Goal: Information Seeking & Learning: Learn about a topic

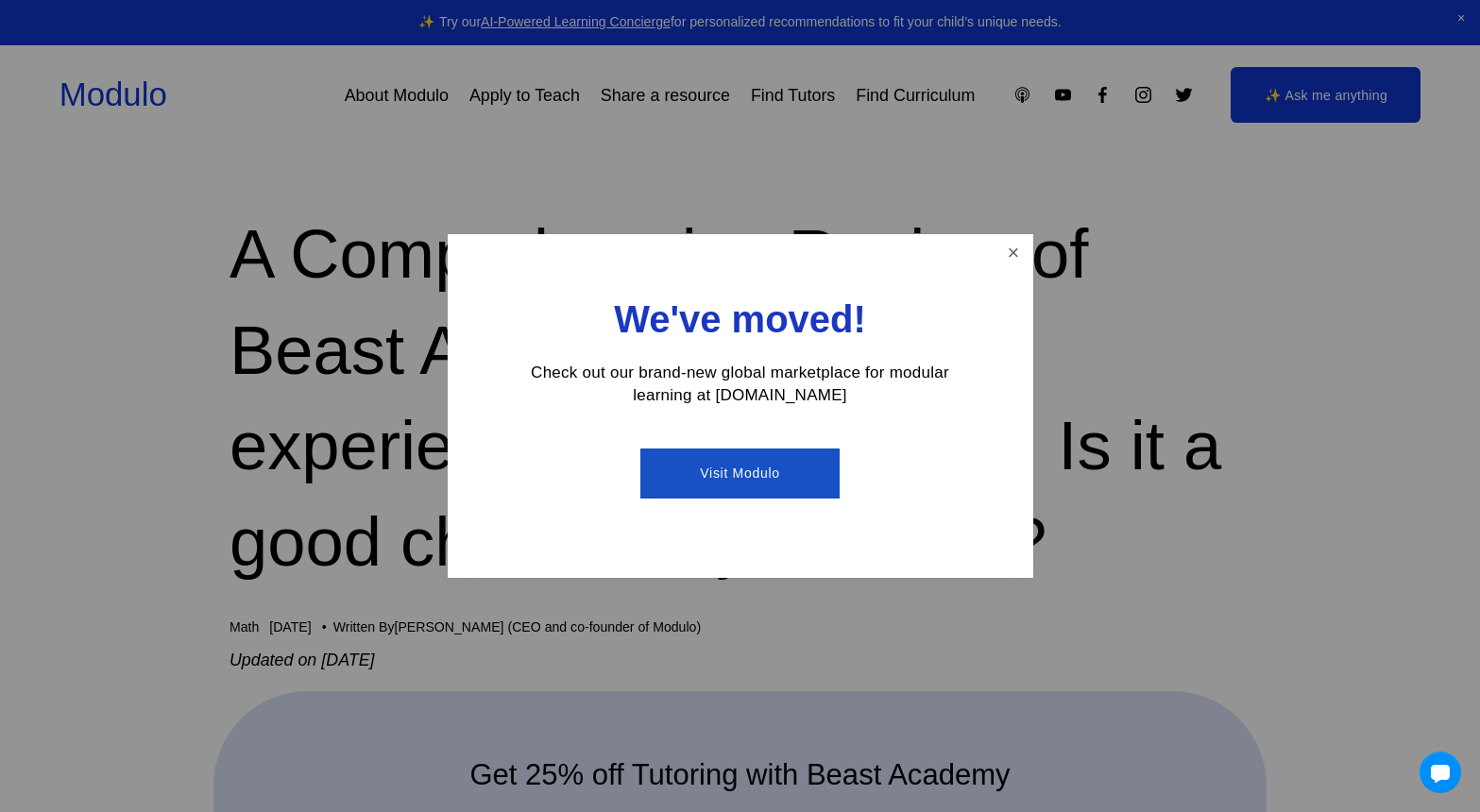
click at [996, 252] on div "We've moved! Check out our brand-new global marketplace for modular learning at…" at bounding box center [741, 406] width 586 height 345
click at [1012, 251] on link "Close" at bounding box center [1013, 253] width 33 height 33
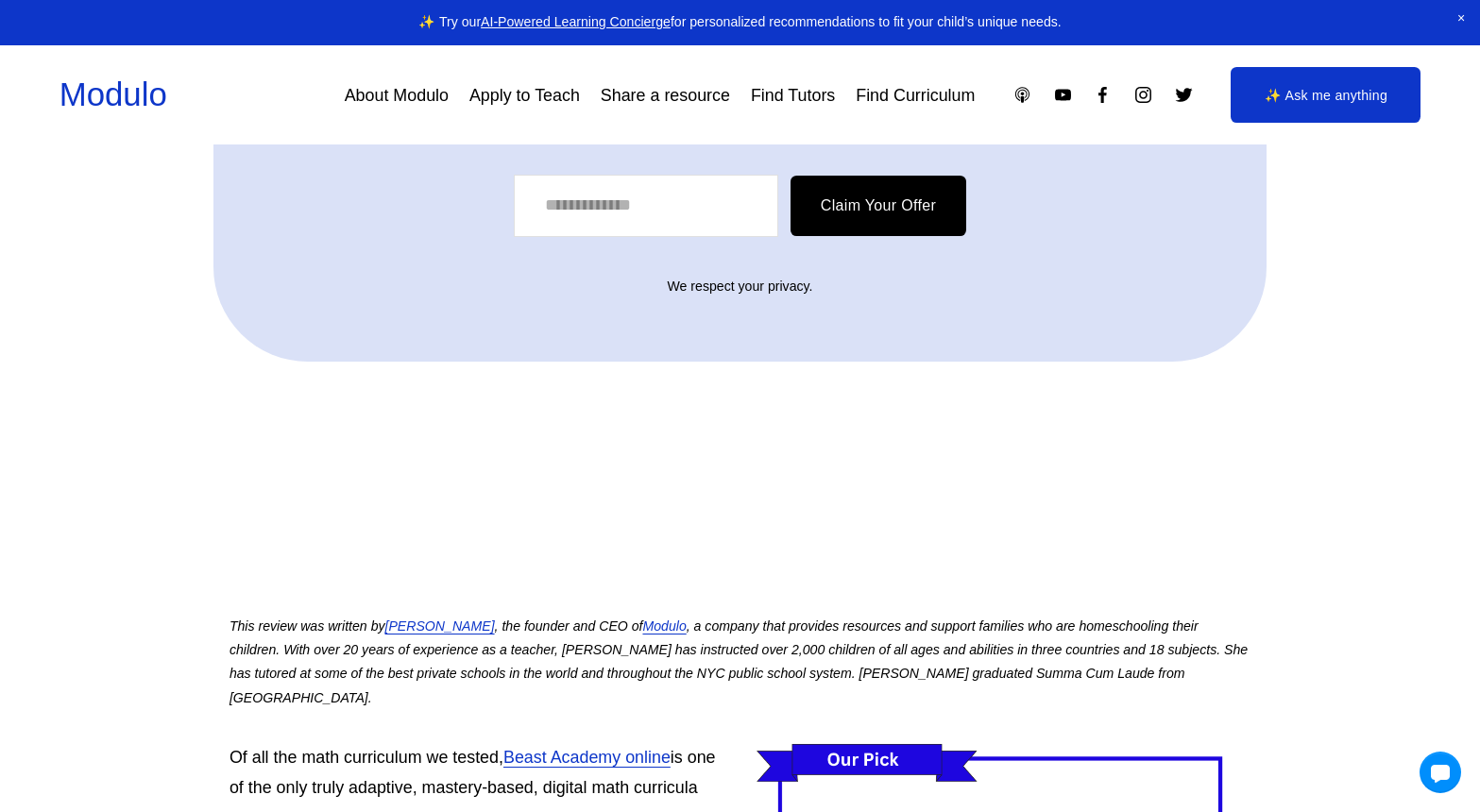
scroll to position [774, 0]
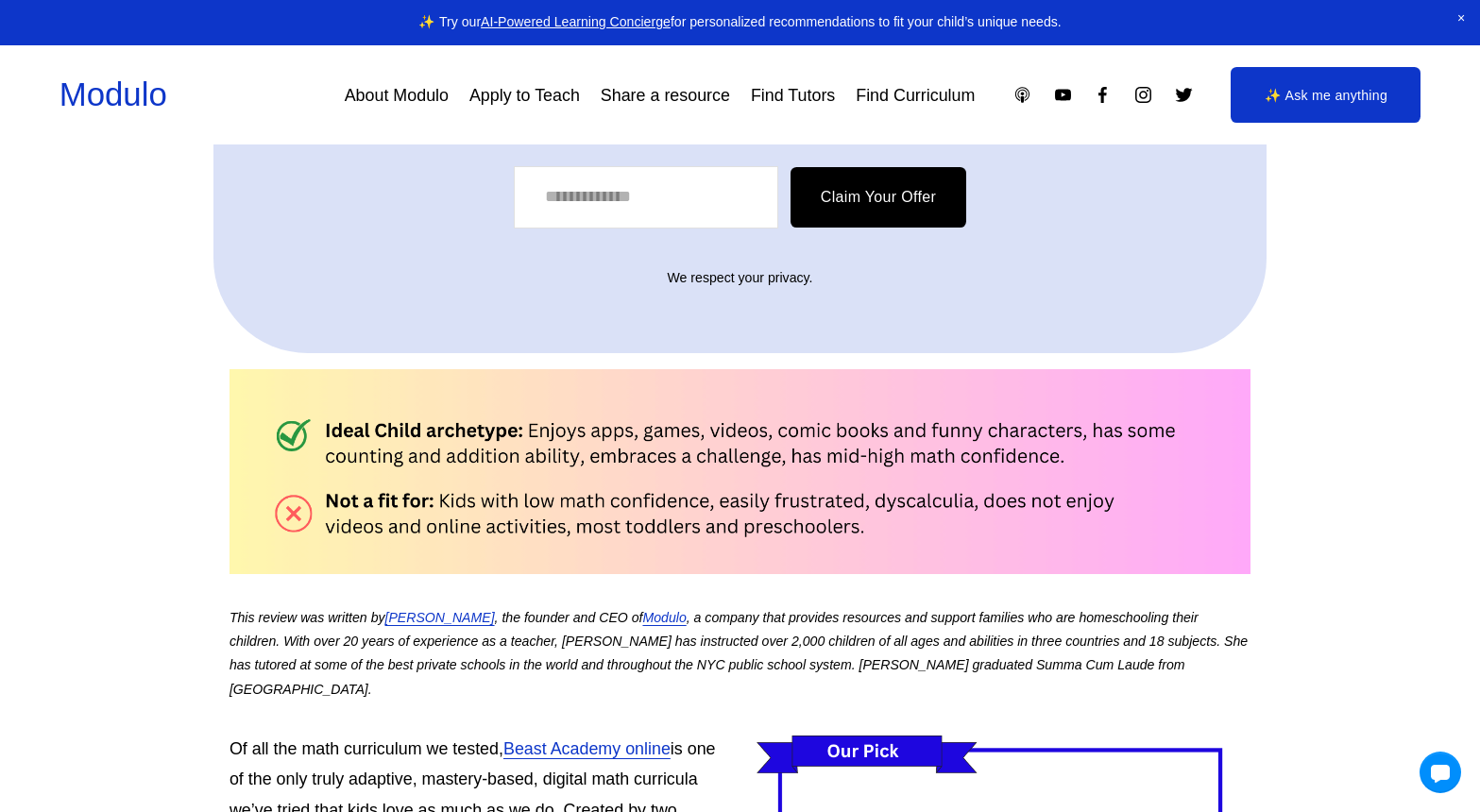
drag, startPoint x: 889, startPoint y: 477, endPoint x: 842, endPoint y: 419, distance: 74.7
click at [839, 416] on div at bounding box center [740, 471] width 1022 height 204
drag, startPoint x: 721, startPoint y: 462, endPoint x: 692, endPoint y: 423, distance: 48.6
click at [692, 422] on div at bounding box center [740, 471] width 1022 height 204
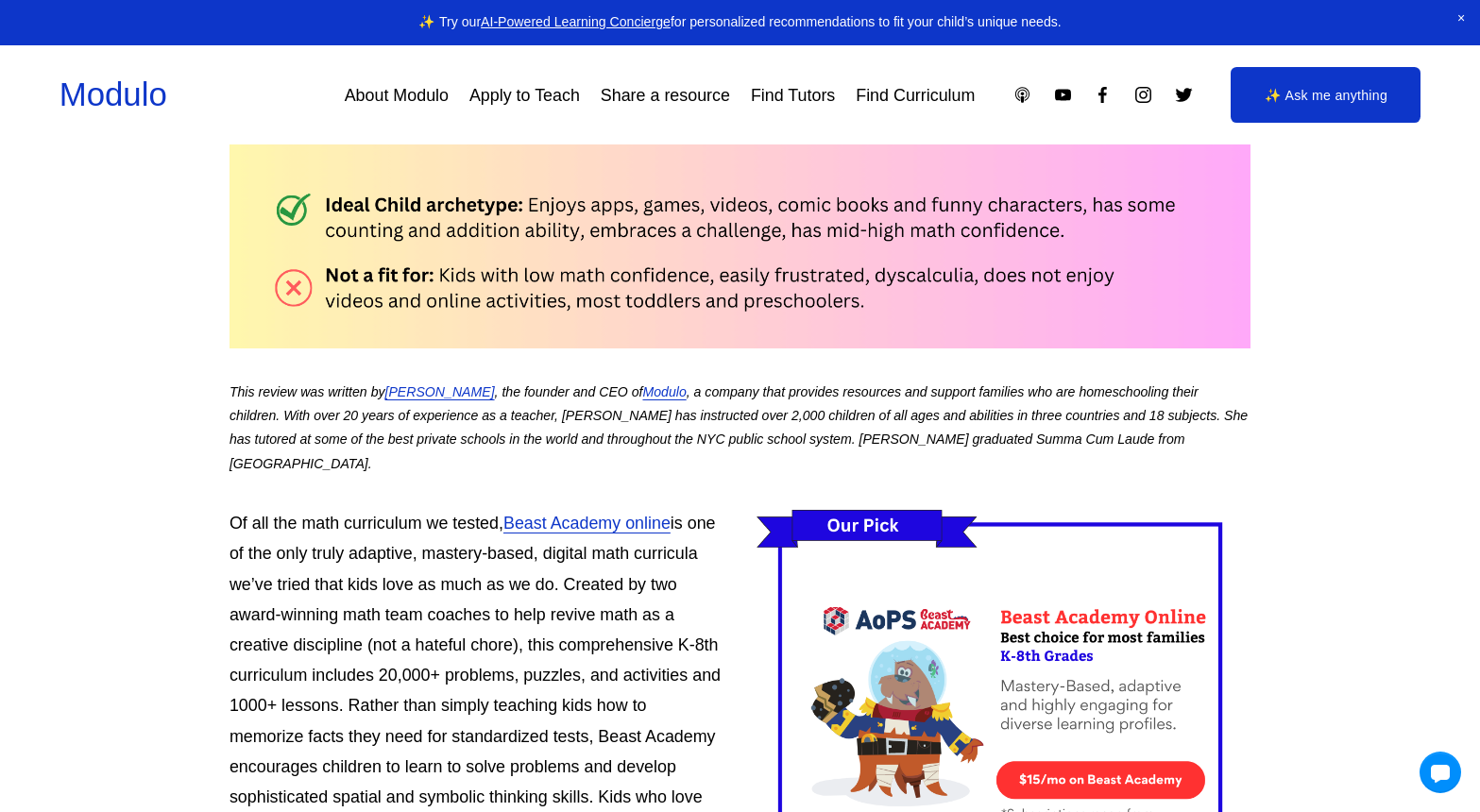
scroll to position [1062, 0]
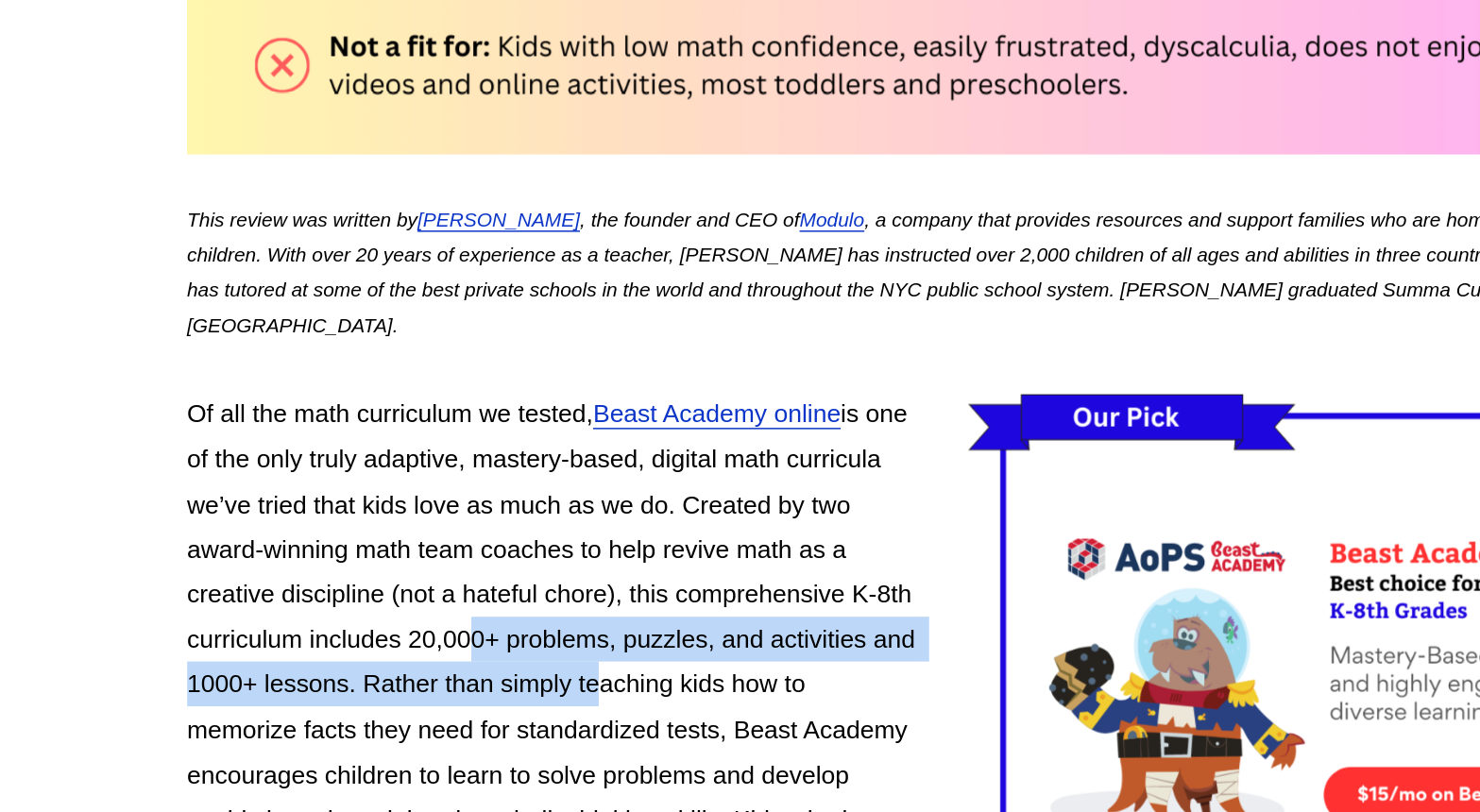
drag, startPoint x: 412, startPoint y: 557, endPoint x: 499, endPoint y: 594, distance: 94.5
click at [499, 594] on p "Of all the math curriculum we tested, Beast Academy online is one of the only t…" at bounding box center [740, 658] width 1022 height 426
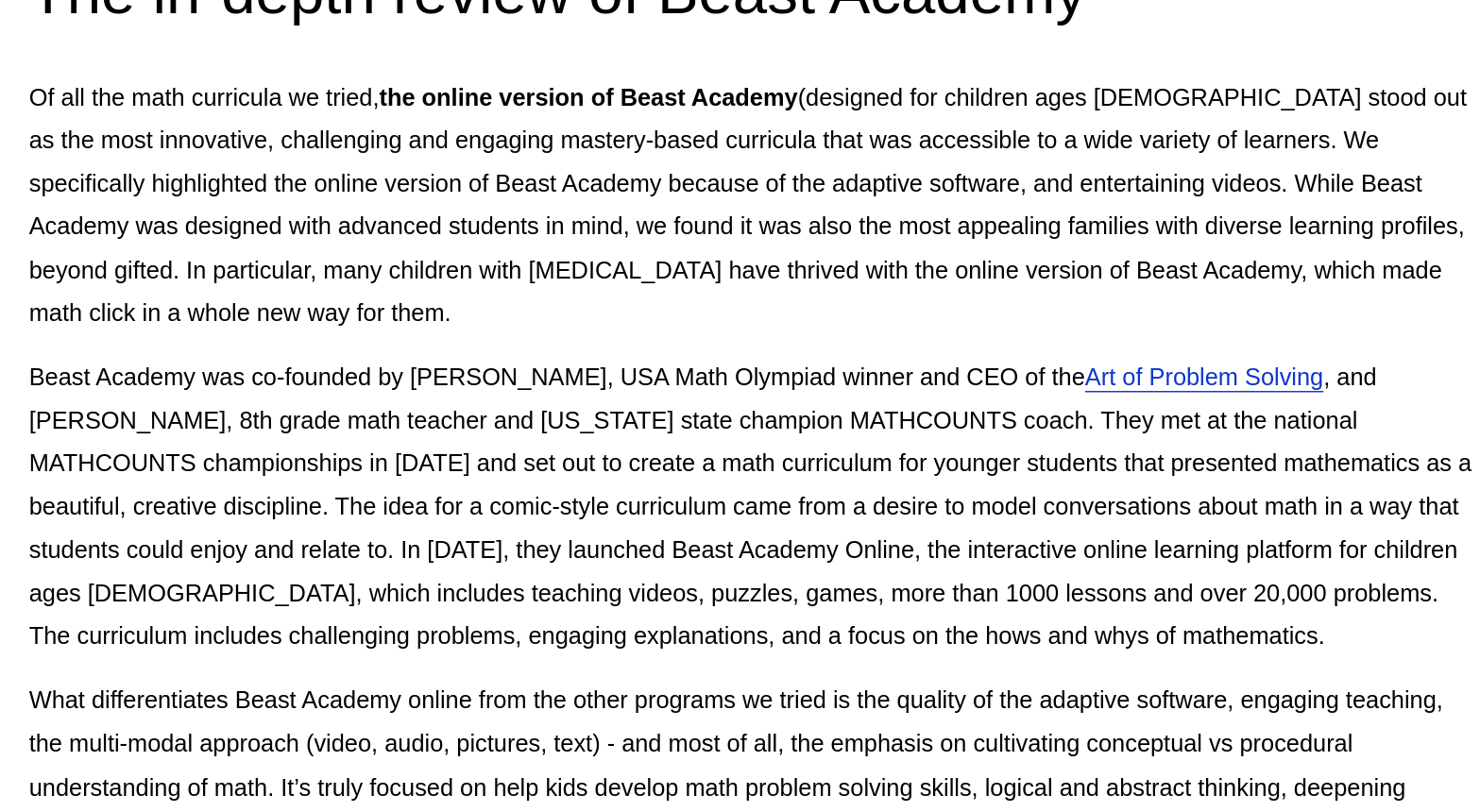
scroll to position [2098, 0]
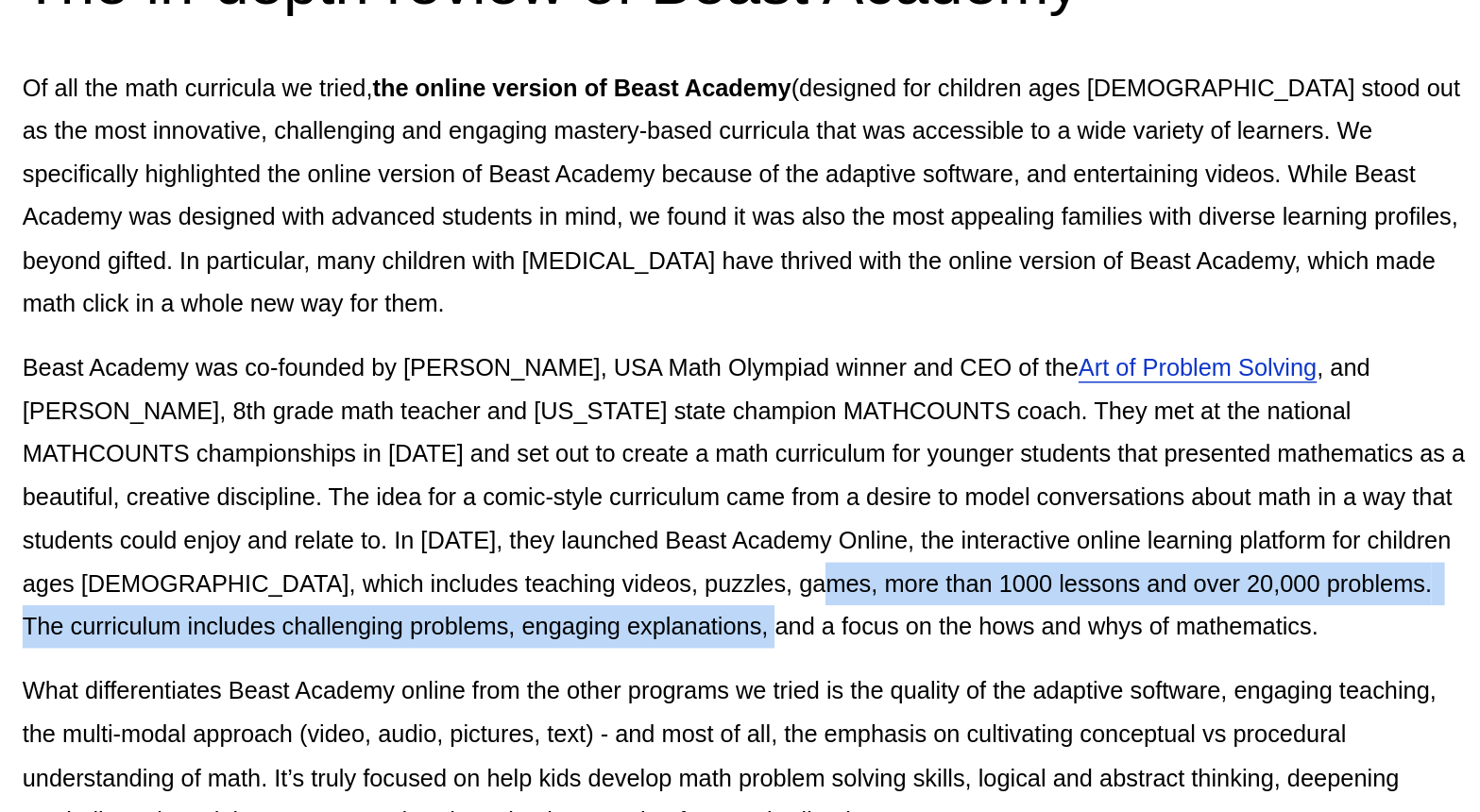
drag, startPoint x: 576, startPoint y: 630, endPoint x: 606, endPoint y: 590, distance: 50.0
click at [606, 590] on p "Beast Academy was co-founded by [PERSON_NAME], USA Math Olympiad winner and CEO…" at bounding box center [740, 590] width 1022 height 212
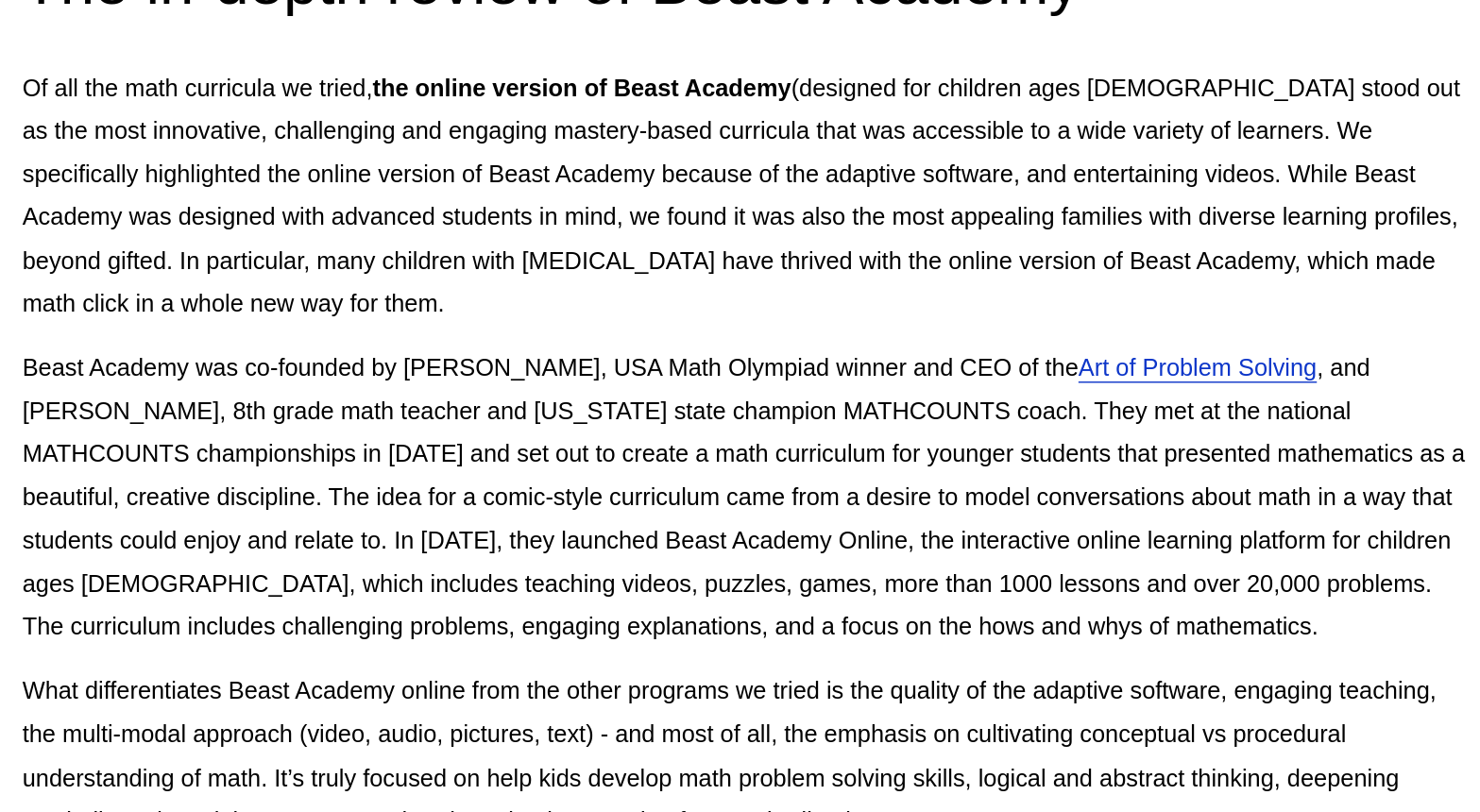
click at [594, 617] on p "Beast Academy was co-founded by [PERSON_NAME], USA Math Olympiad winner and CEO…" at bounding box center [740, 590] width 1022 height 212
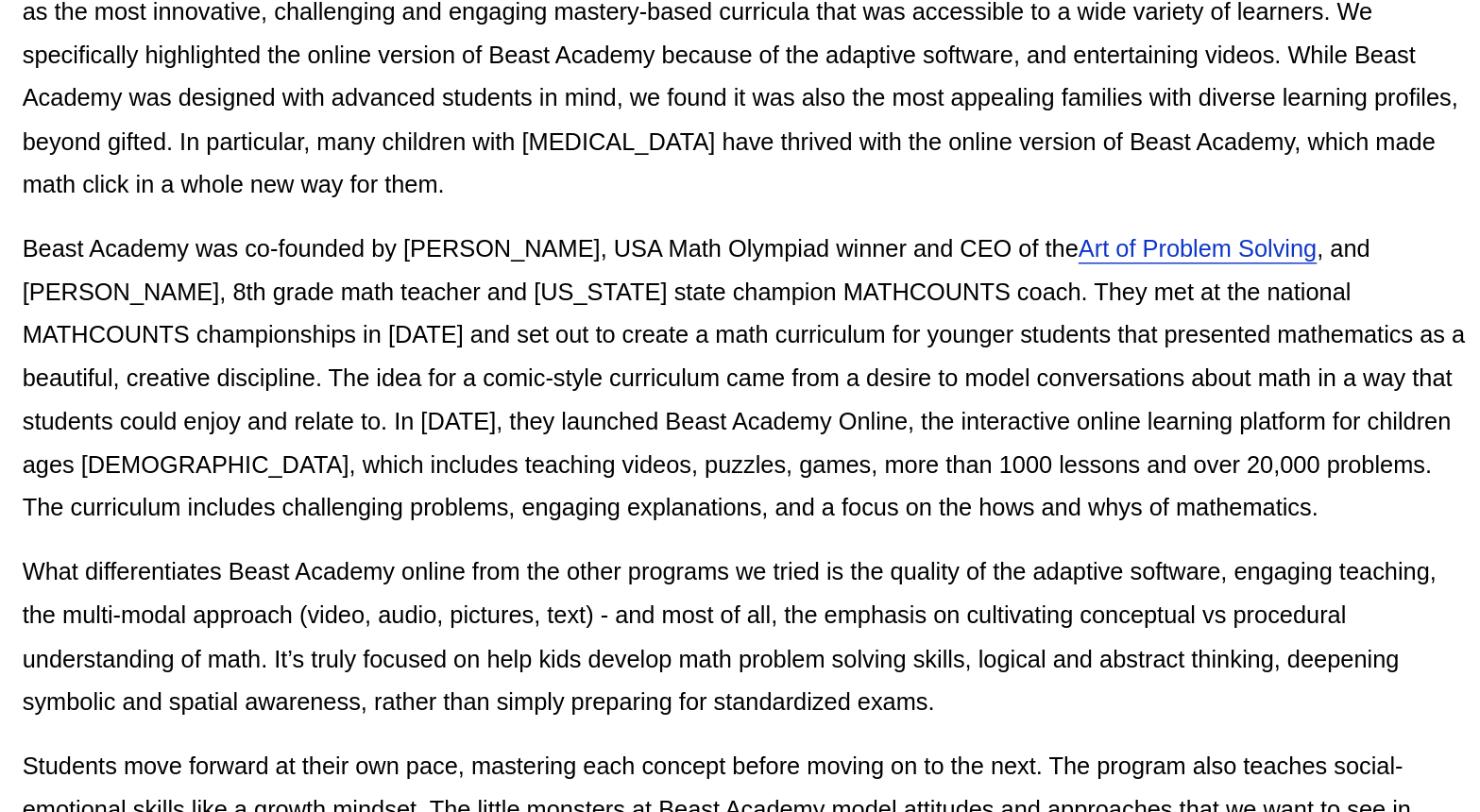
scroll to position [2183, 0]
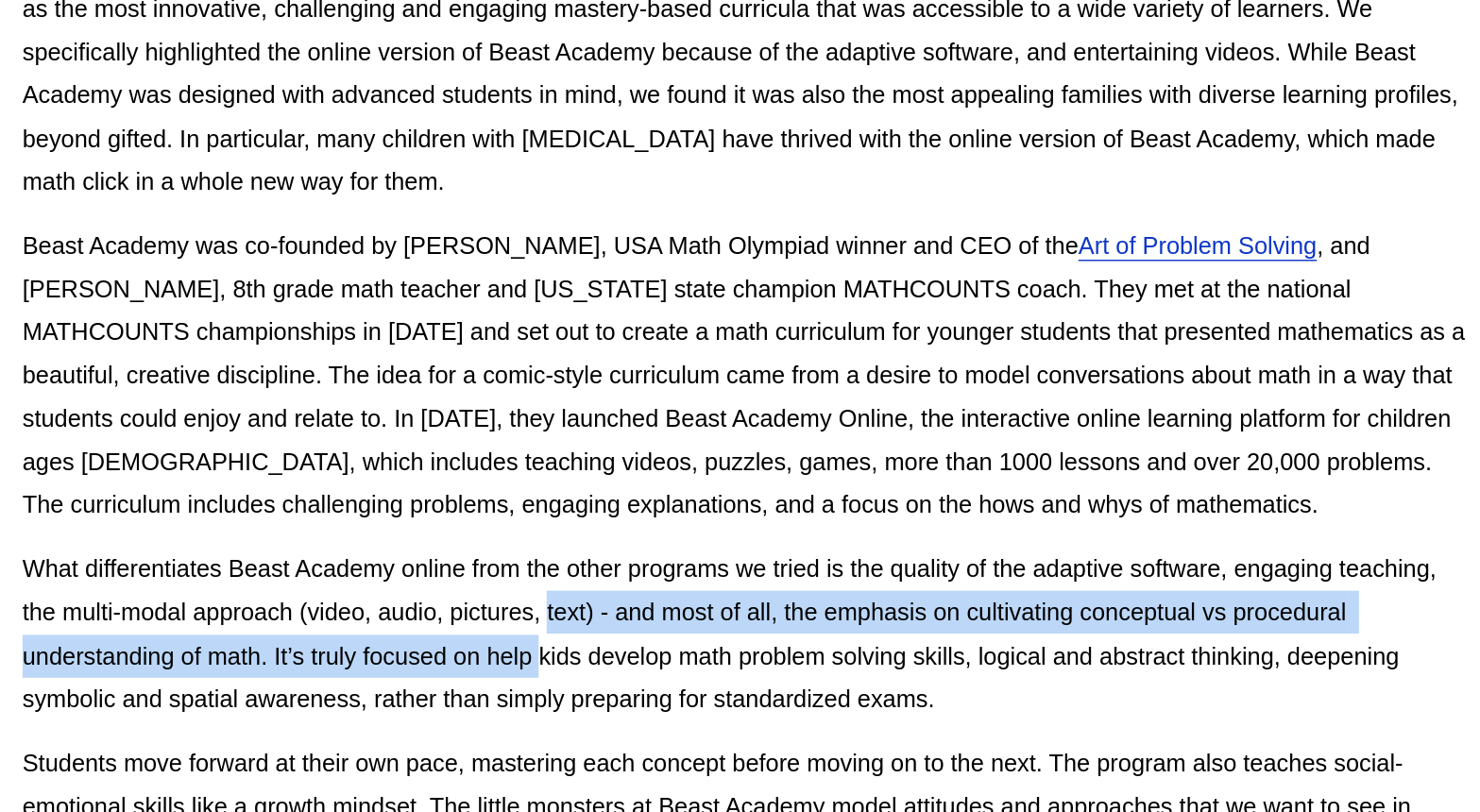
drag, startPoint x: 592, startPoint y: 655, endPoint x: 554, endPoint y: 531, distance: 129.7
click at [599, 627] on p "What differentiates Beast Academy online from the other programs we tried is th…" at bounding box center [740, 687] width 1022 height 122
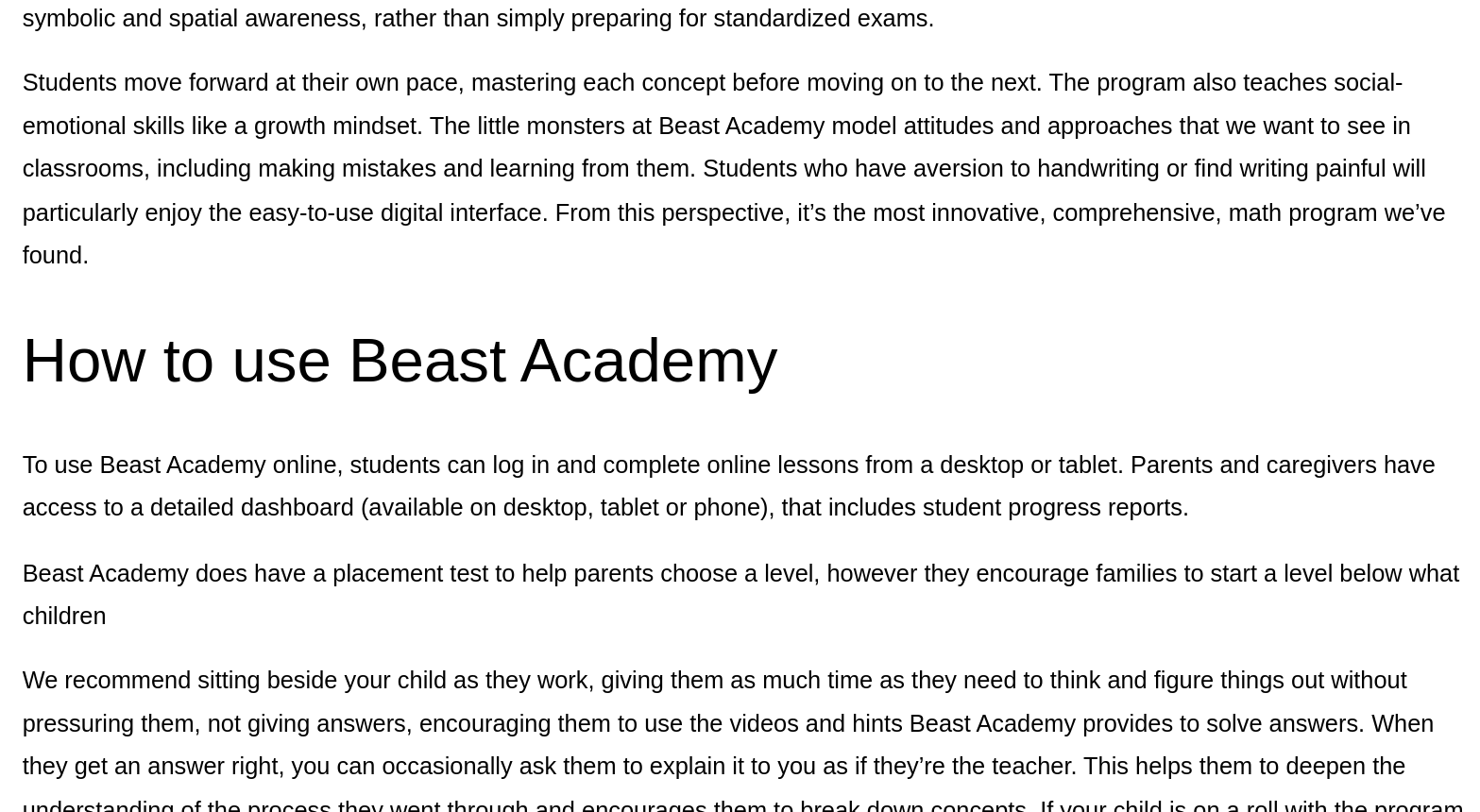
scroll to position [2665, 0]
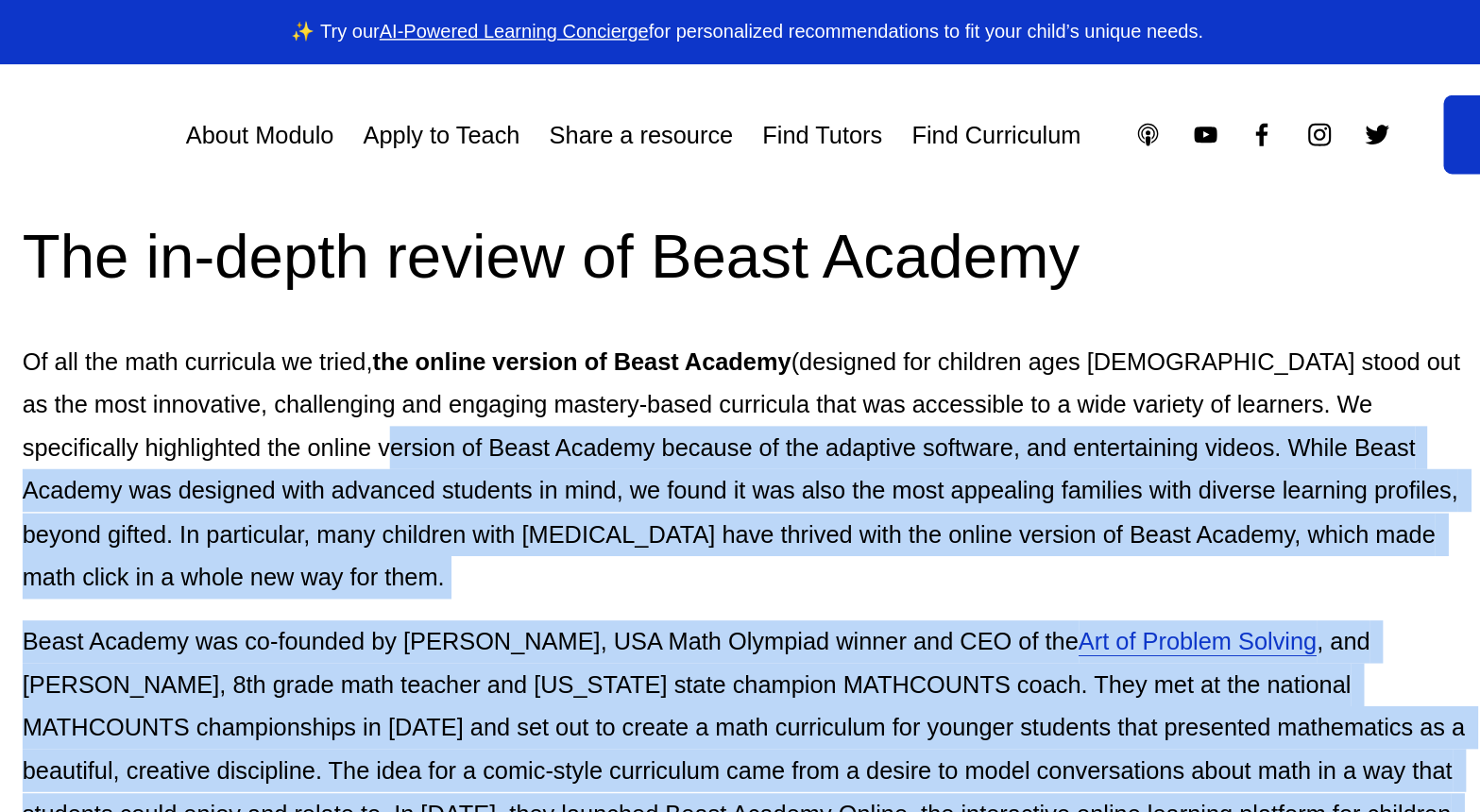
drag, startPoint x: 476, startPoint y: 612, endPoint x: 498, endPoint y: 270, distance: 342.7
click at [498, 269] on div "Of all the math curriculum we tested, Beast Academy online is one of the only t…" at bounding box center [740, 435] width 1022 height 2145
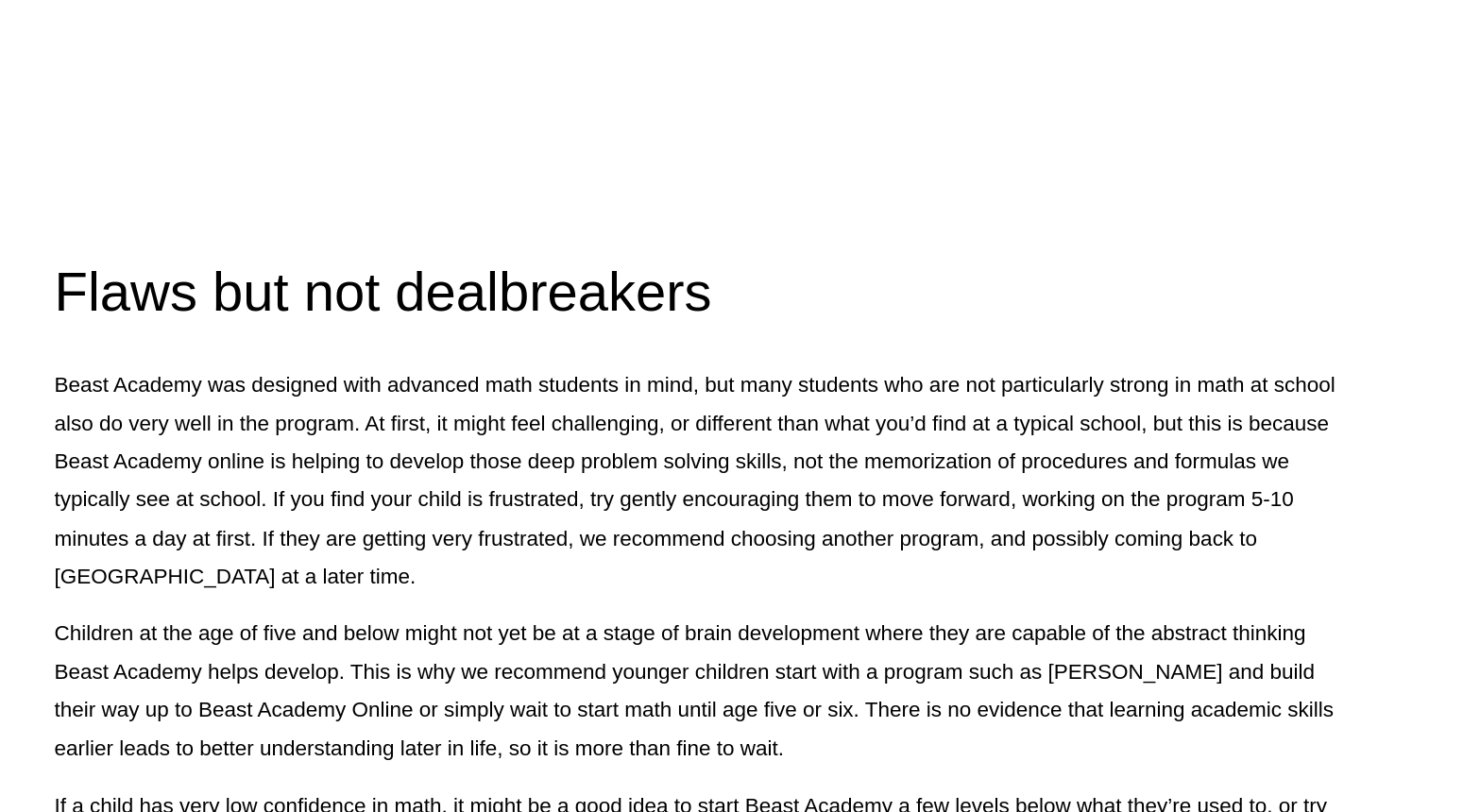
scroll to position [3922, 0]
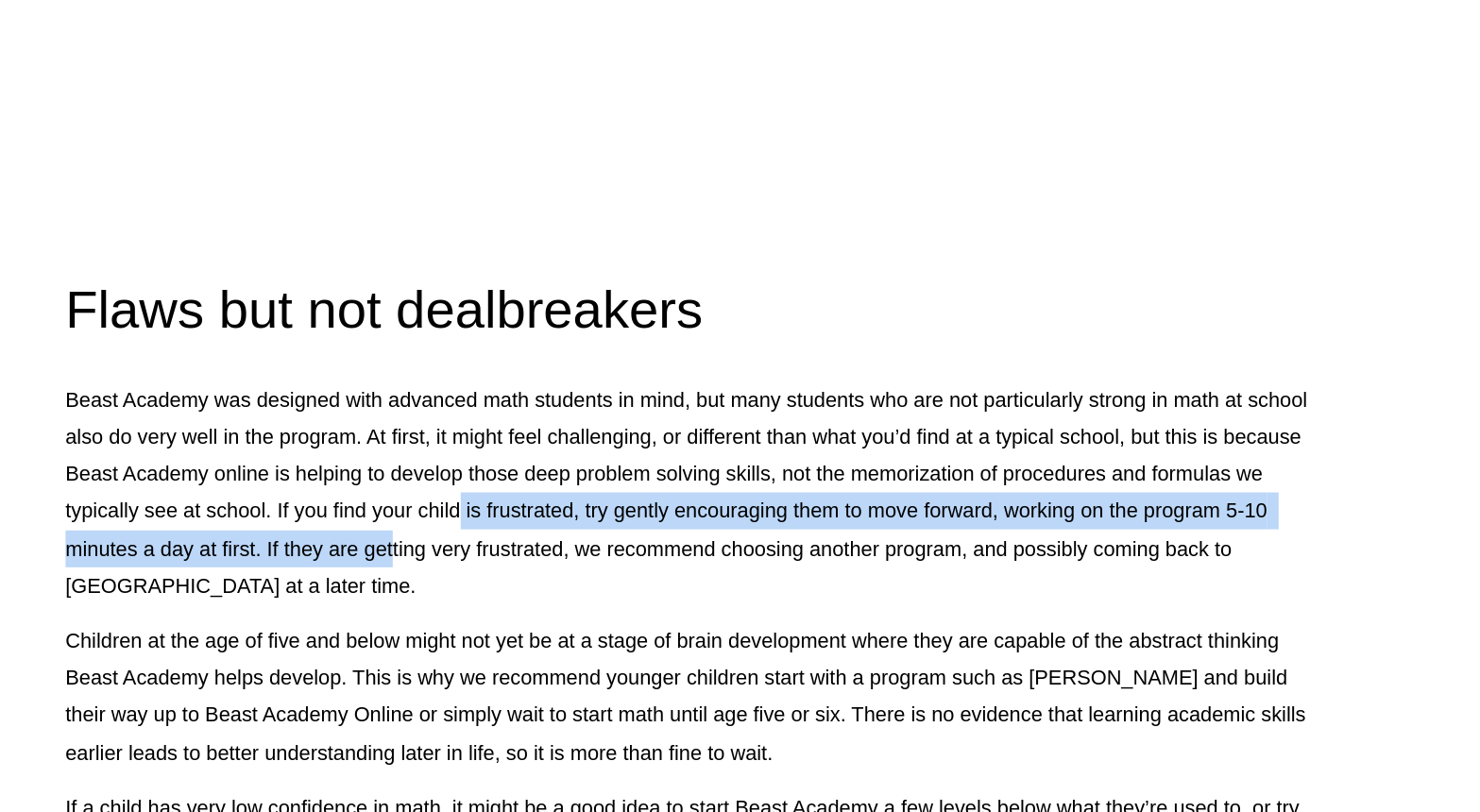
drag, startPoint x: 497, startPoint y: 533, endPoint x: 552, endPoint y: 524, distance: 55.7
click at [552, 524] on p "Beast Academy was designed with advanced math students in mind, but many studen…" at bounding box center [740, 551] width 1022 height 183
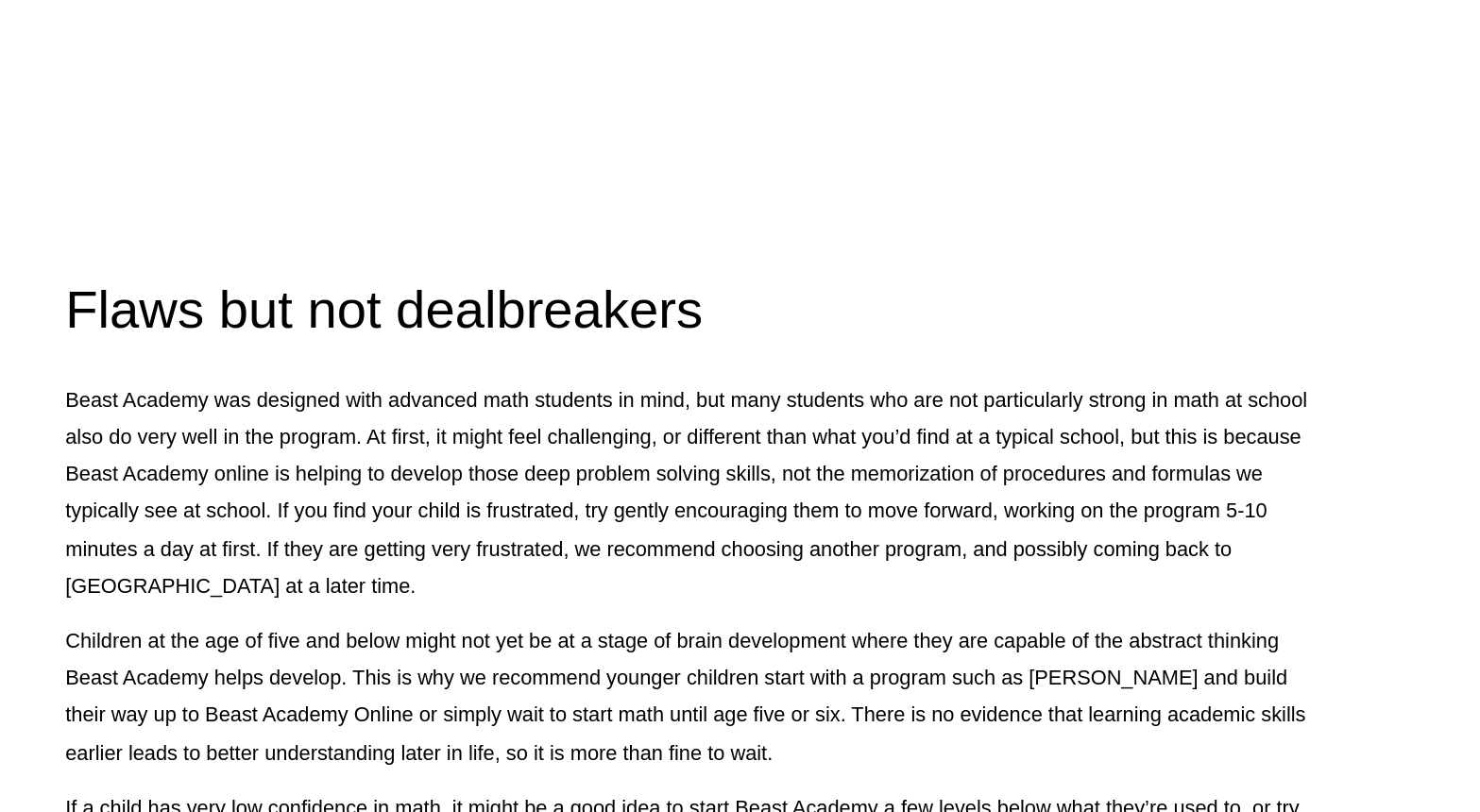
click at [557, 557] on p "Beast Academy was designed with advanced math students in mind, but many studen…" at bounding box center [740, 551] width 1022 height 183
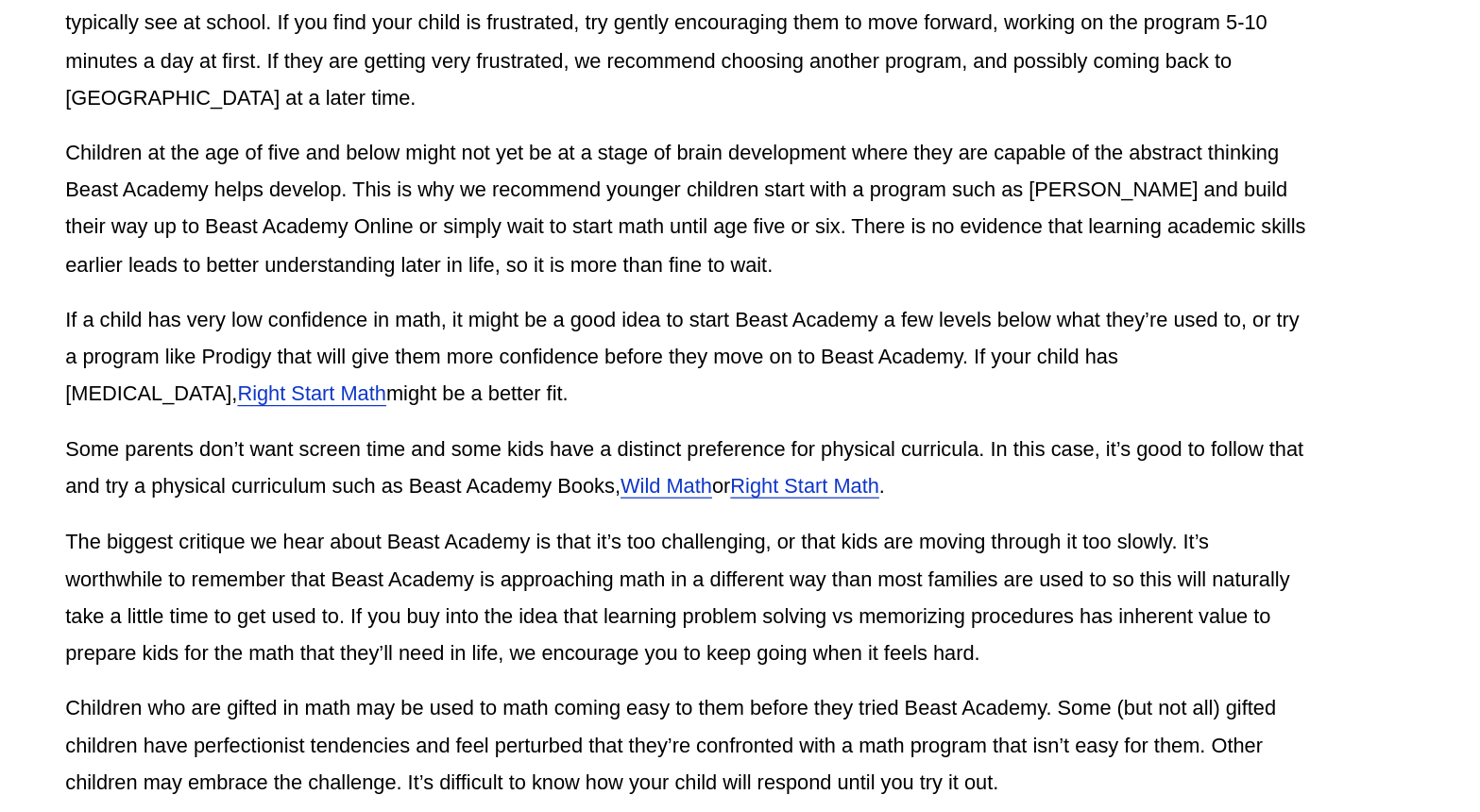
scroll to position [4327, 0]
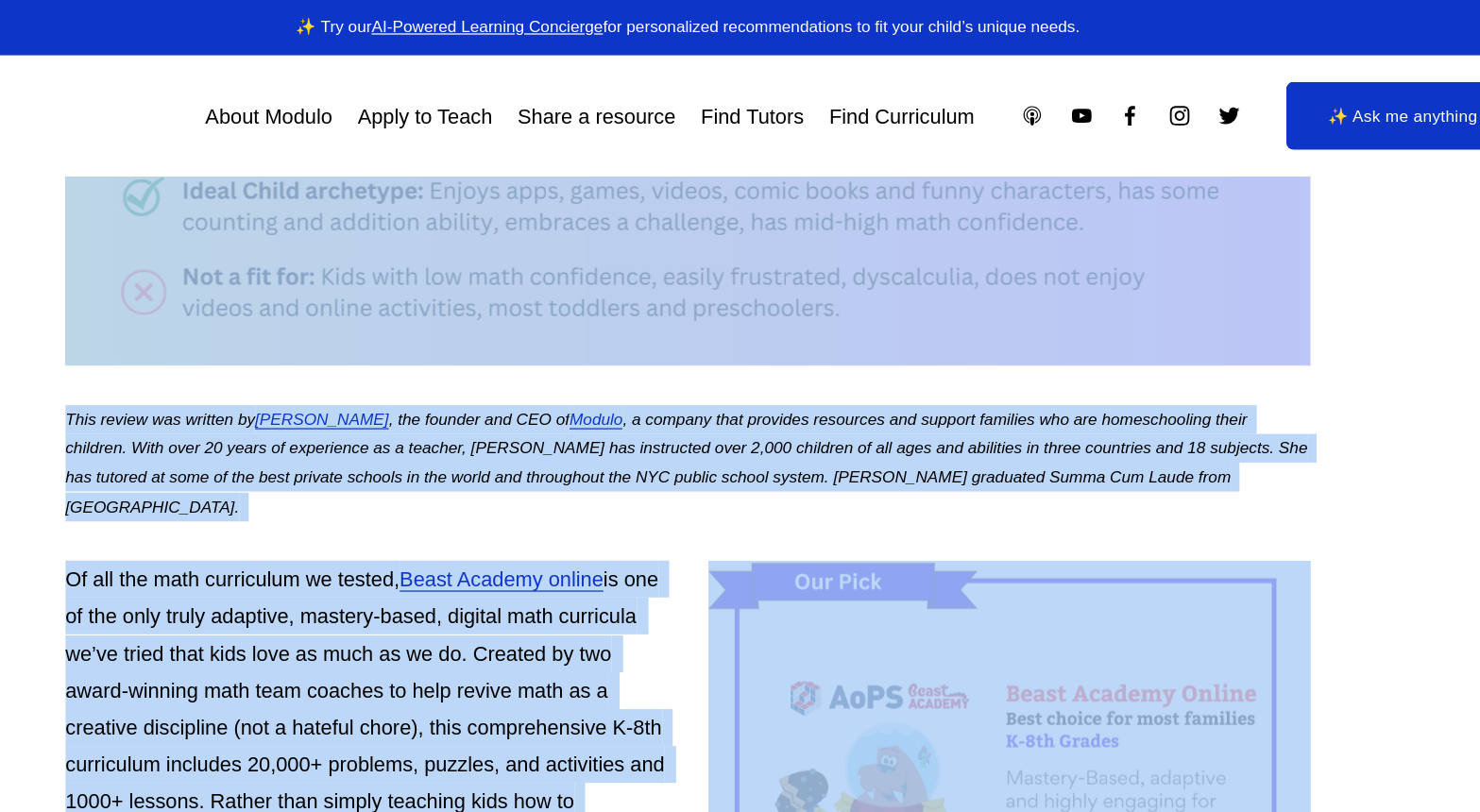
drag, startPoint x: 477, startPoint y: 342, endPoint x: 466, endPoint y: 227, distance: 115.5
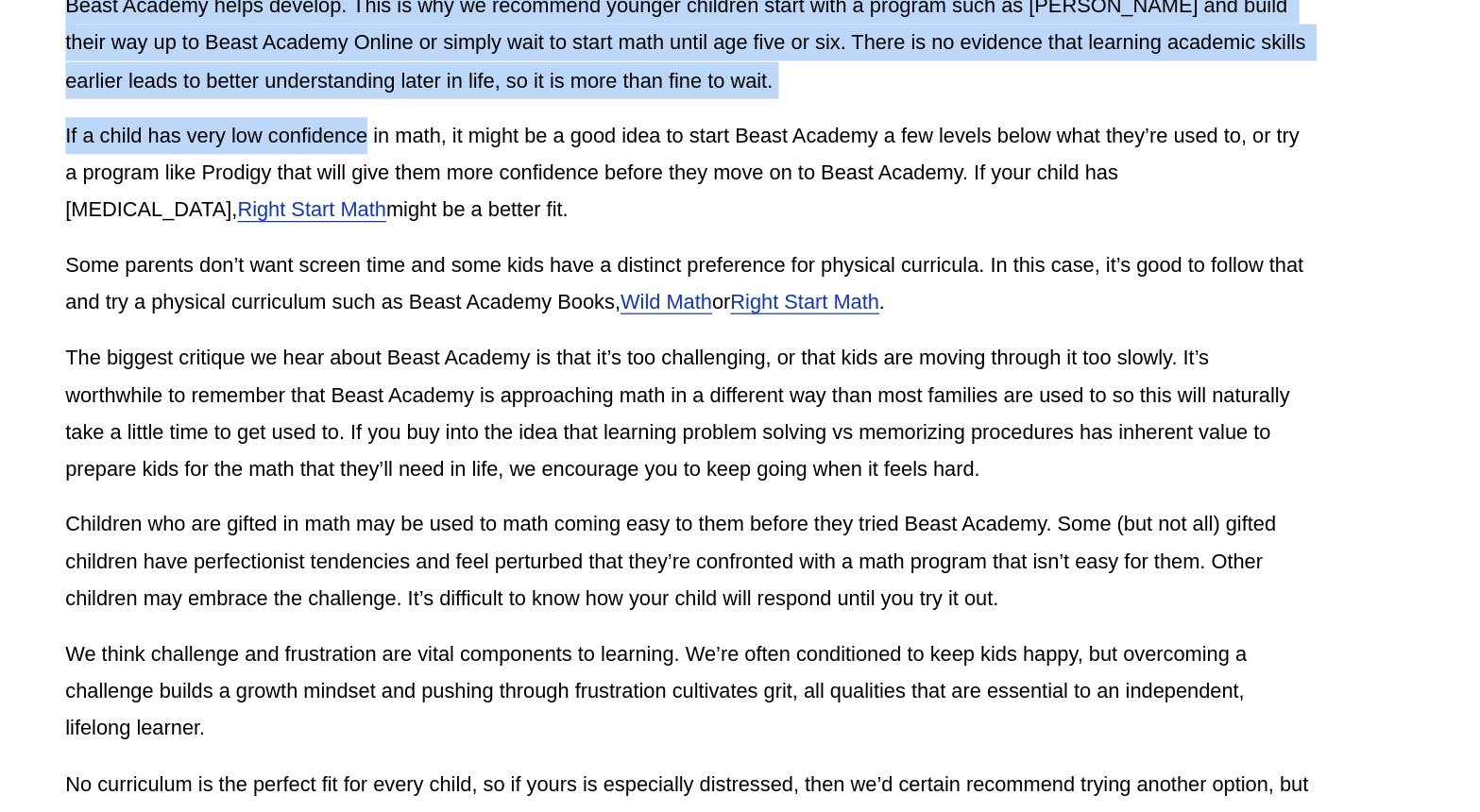
scroll to position [4495, 0]
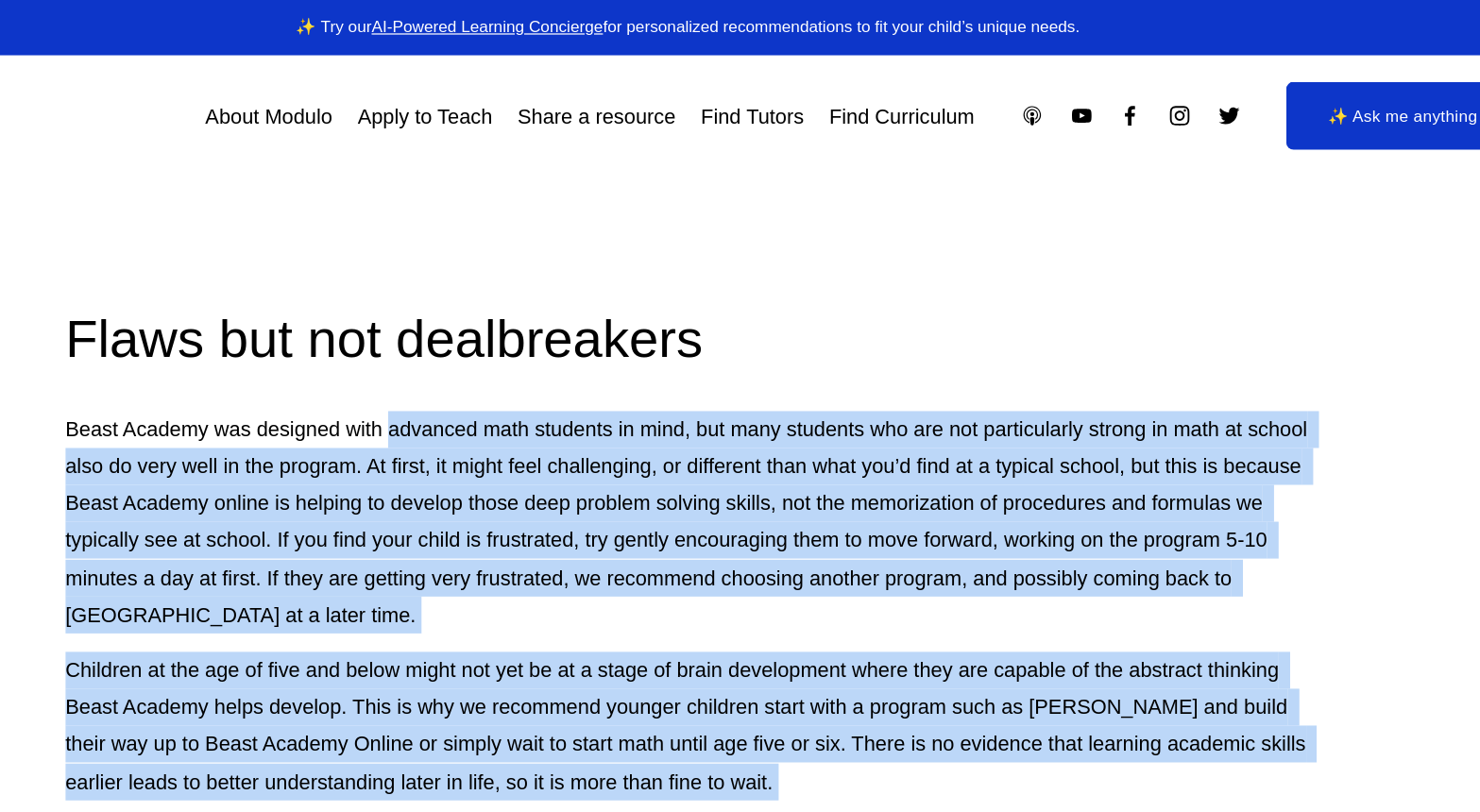
drag, startPoint x: 468, startPoint y: 383, endPoint x: 494, endPoint y: 301, distance: 86.0
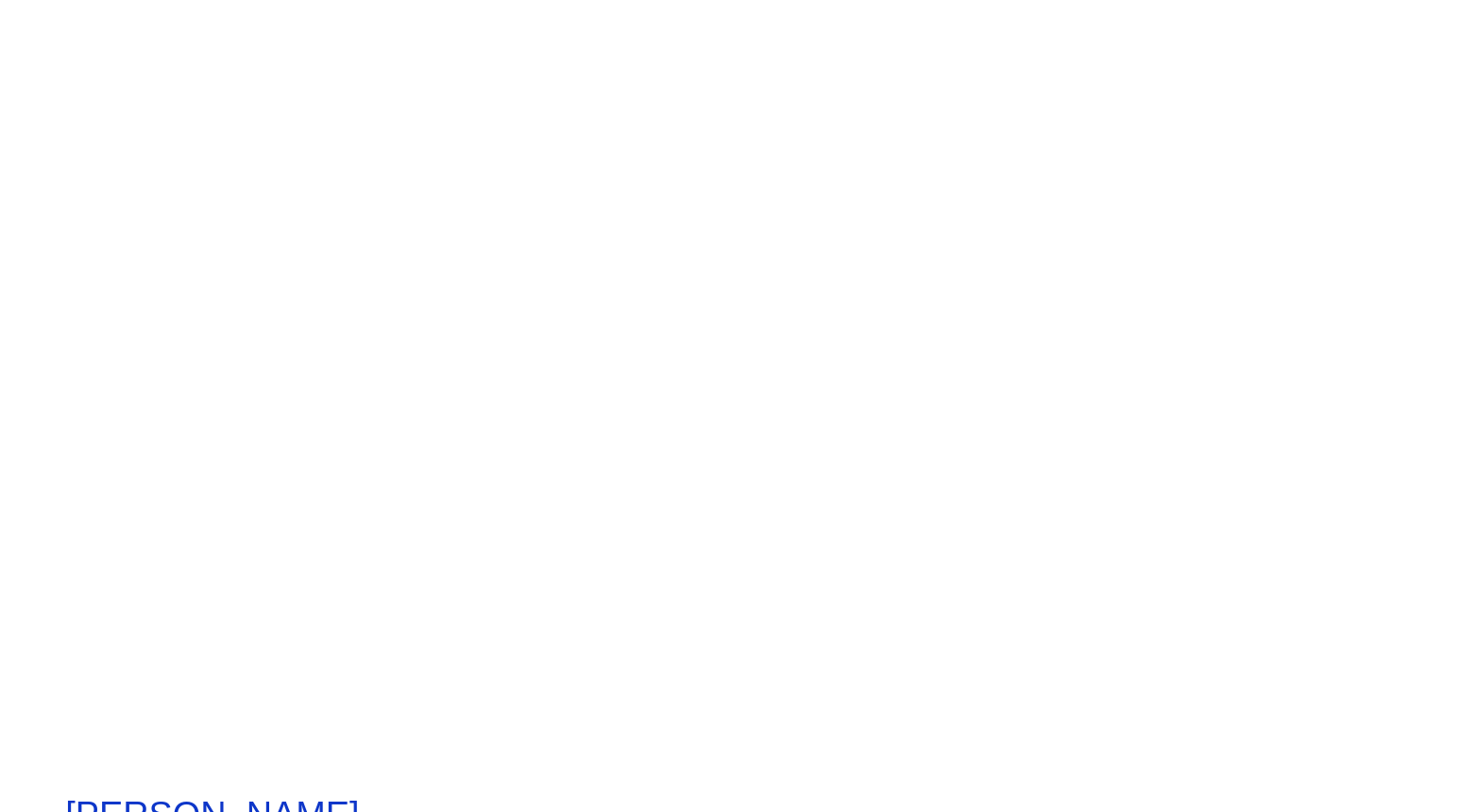
scroll to position [5461, 0]
